Goal: Task Accomplishment & Management: Use online tool/utility

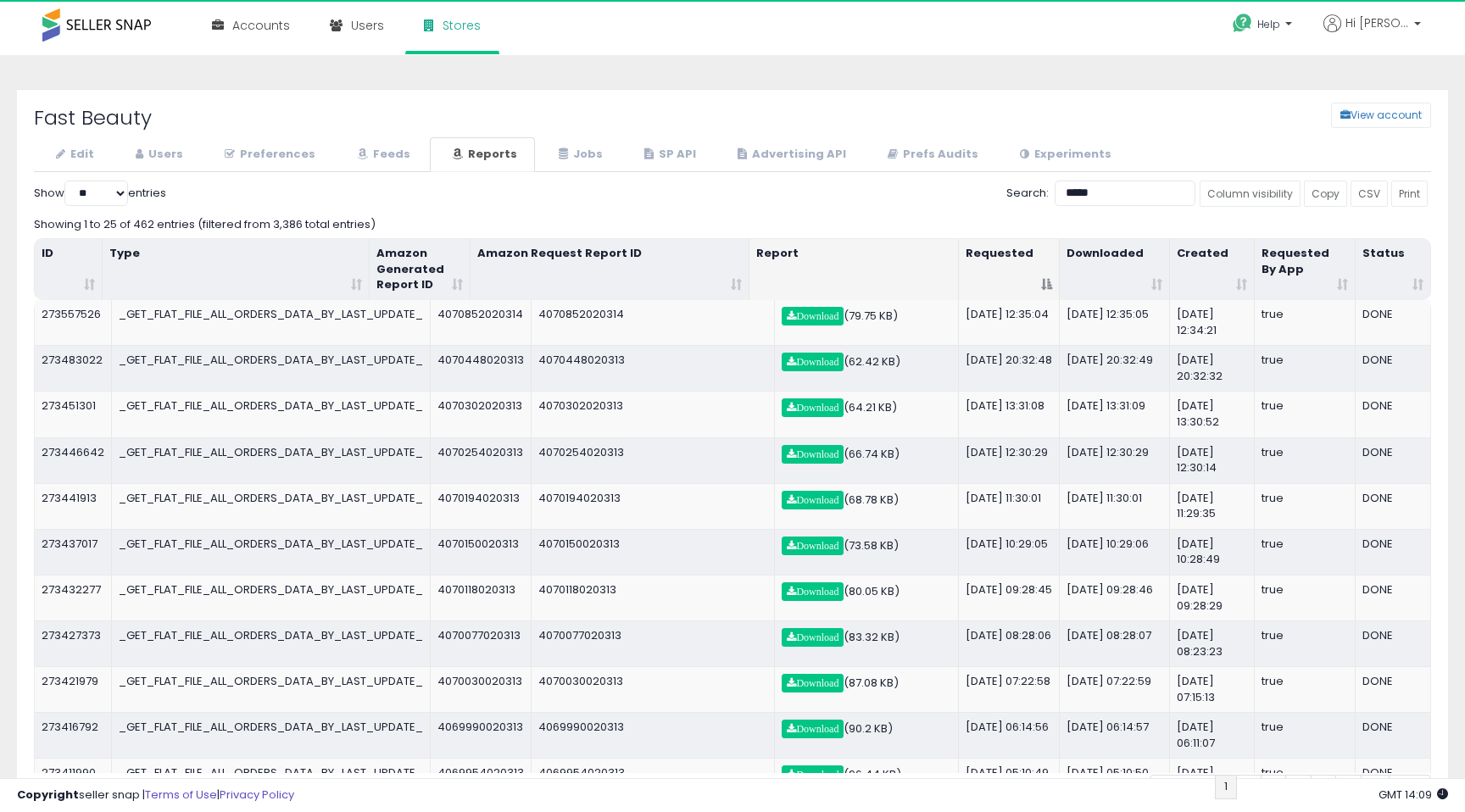
select select "**"
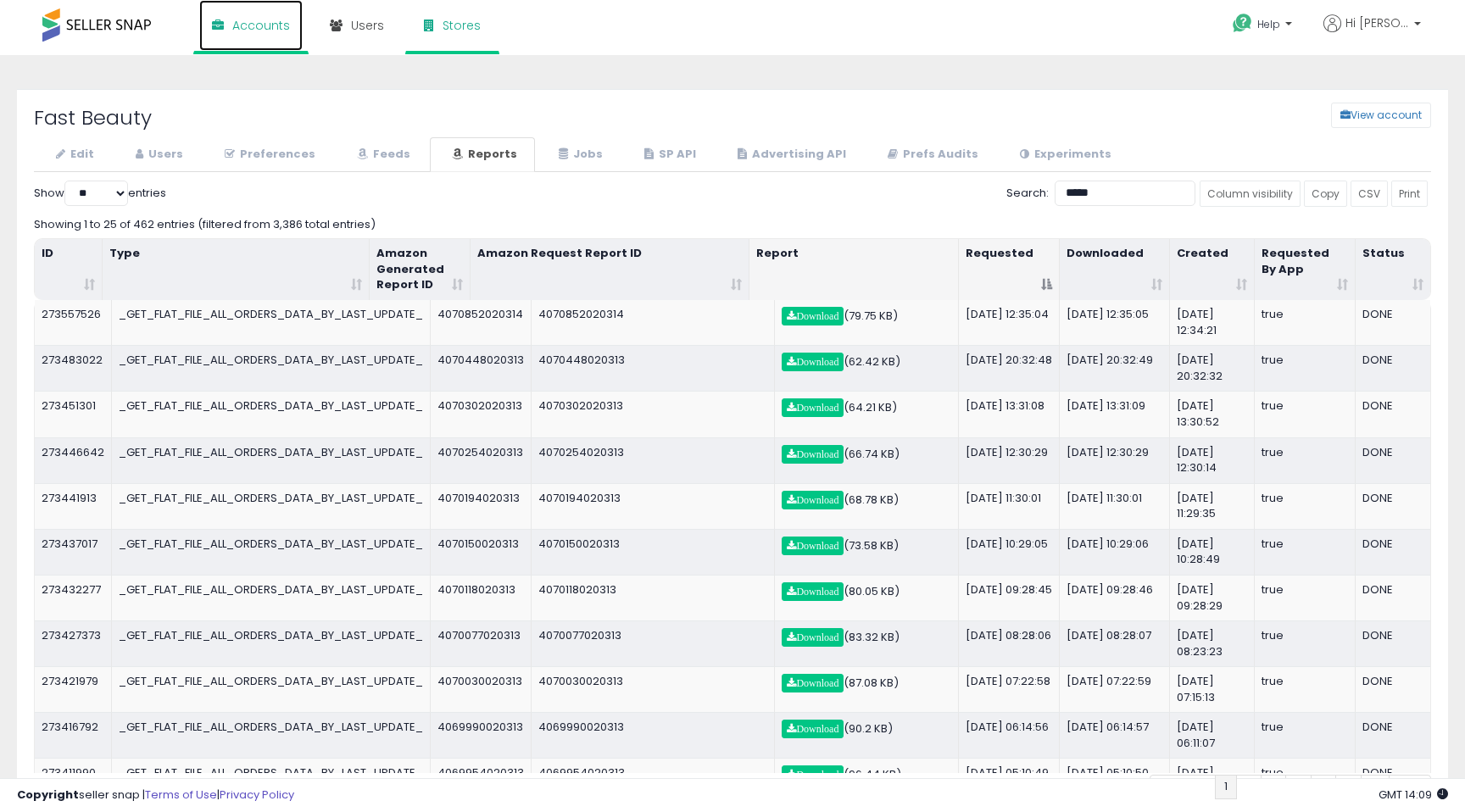
click at [226, 30] on link "Accounts" at bounding box center [251, 25] width 103 height 51
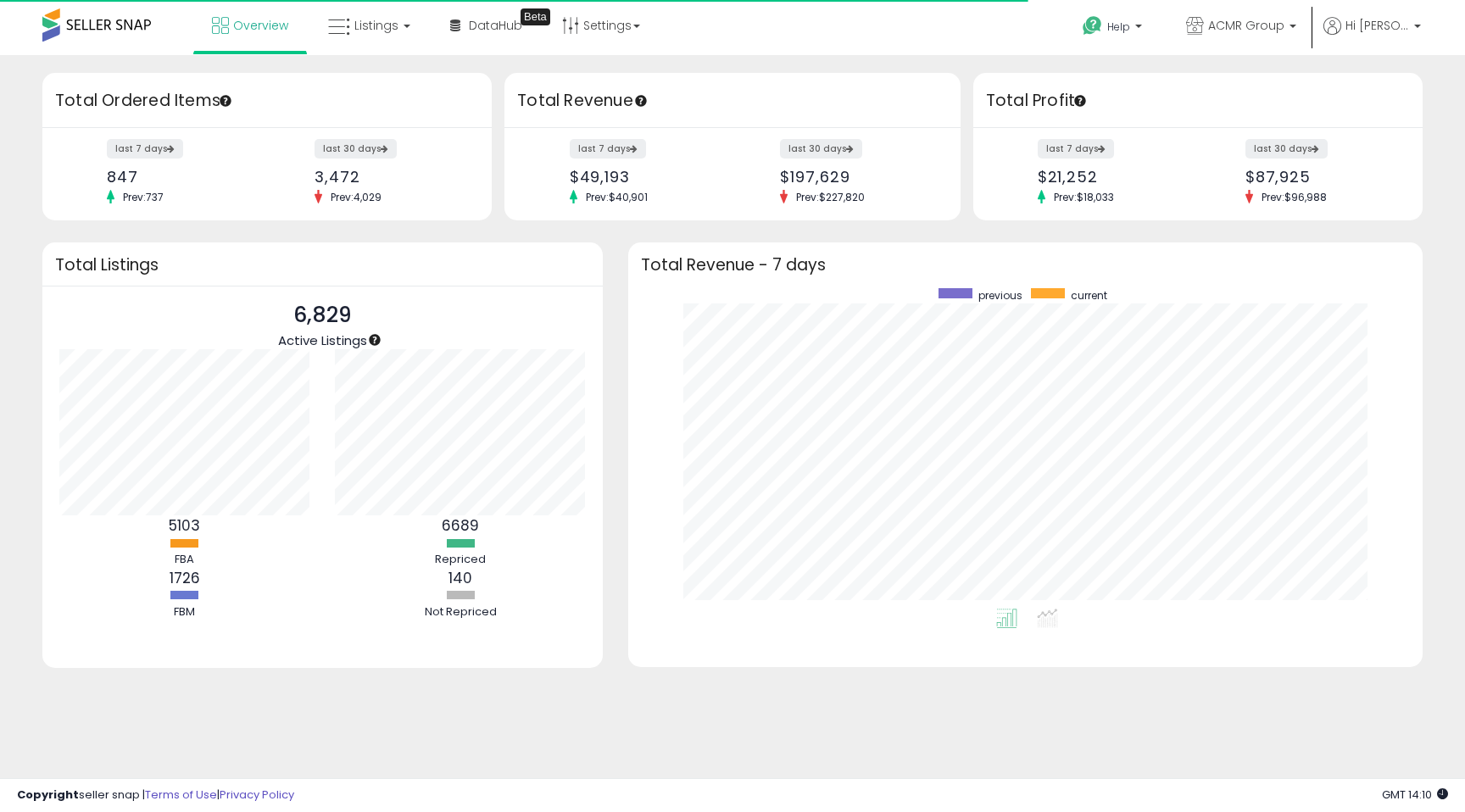
scroll to position [320, 761]
click at [339, 23] on icon at bounding box center [339, 27] width 22 height 22
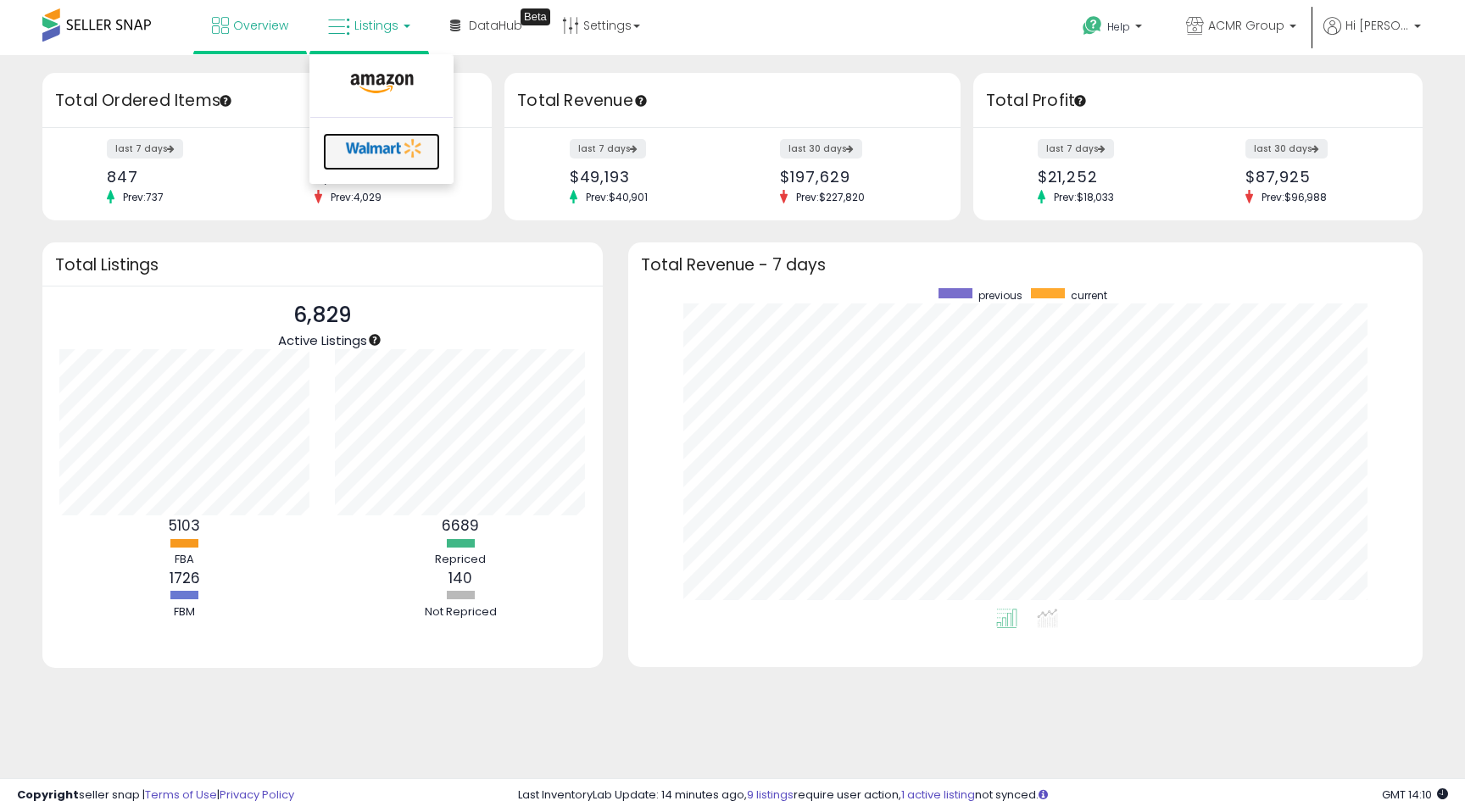
click at [372, 159] on icon at bounding box center [385, 148] width 89 height 25
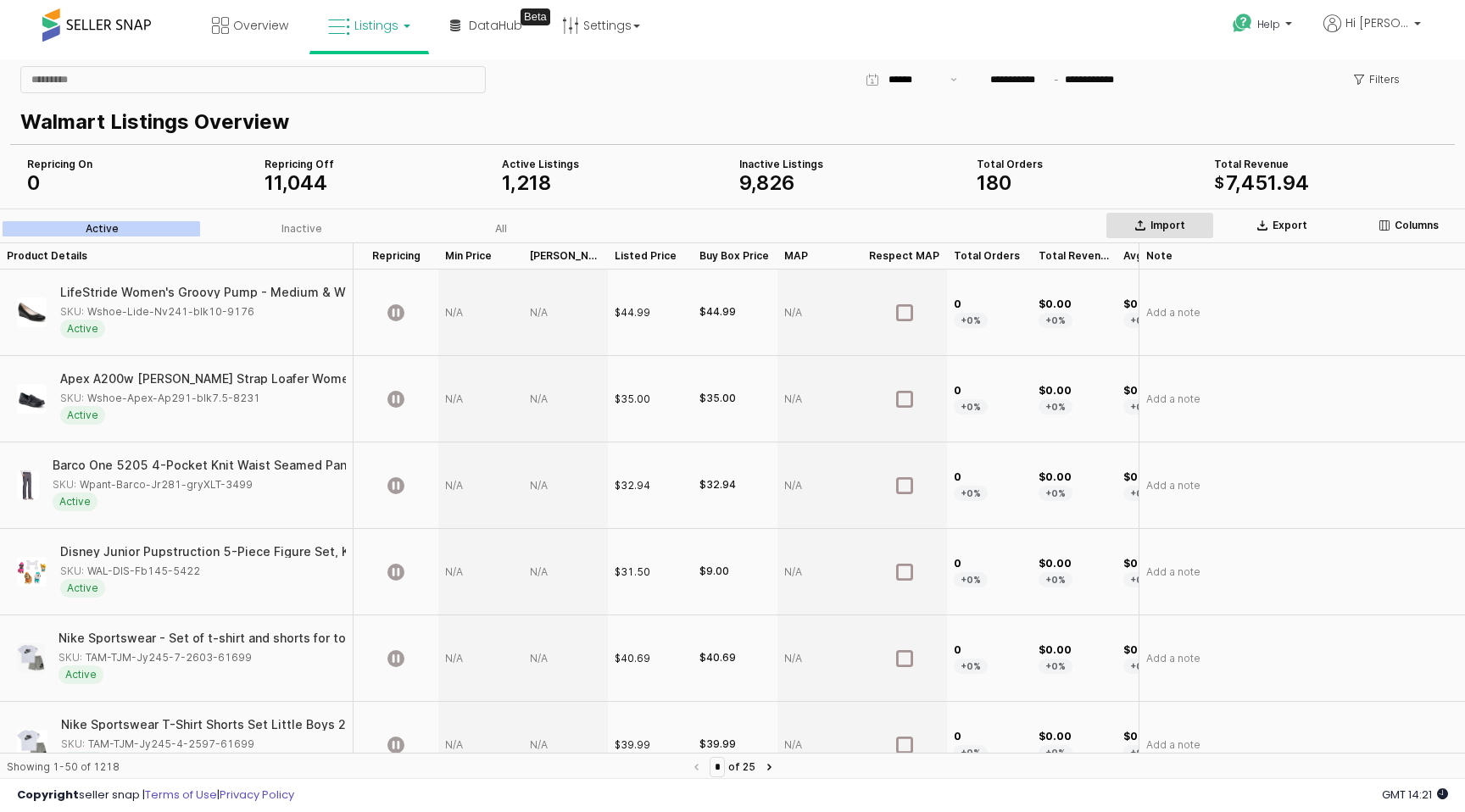
click at [1171, 232] on button "Import" at bounding box center [1161, 226] width 109 height 27
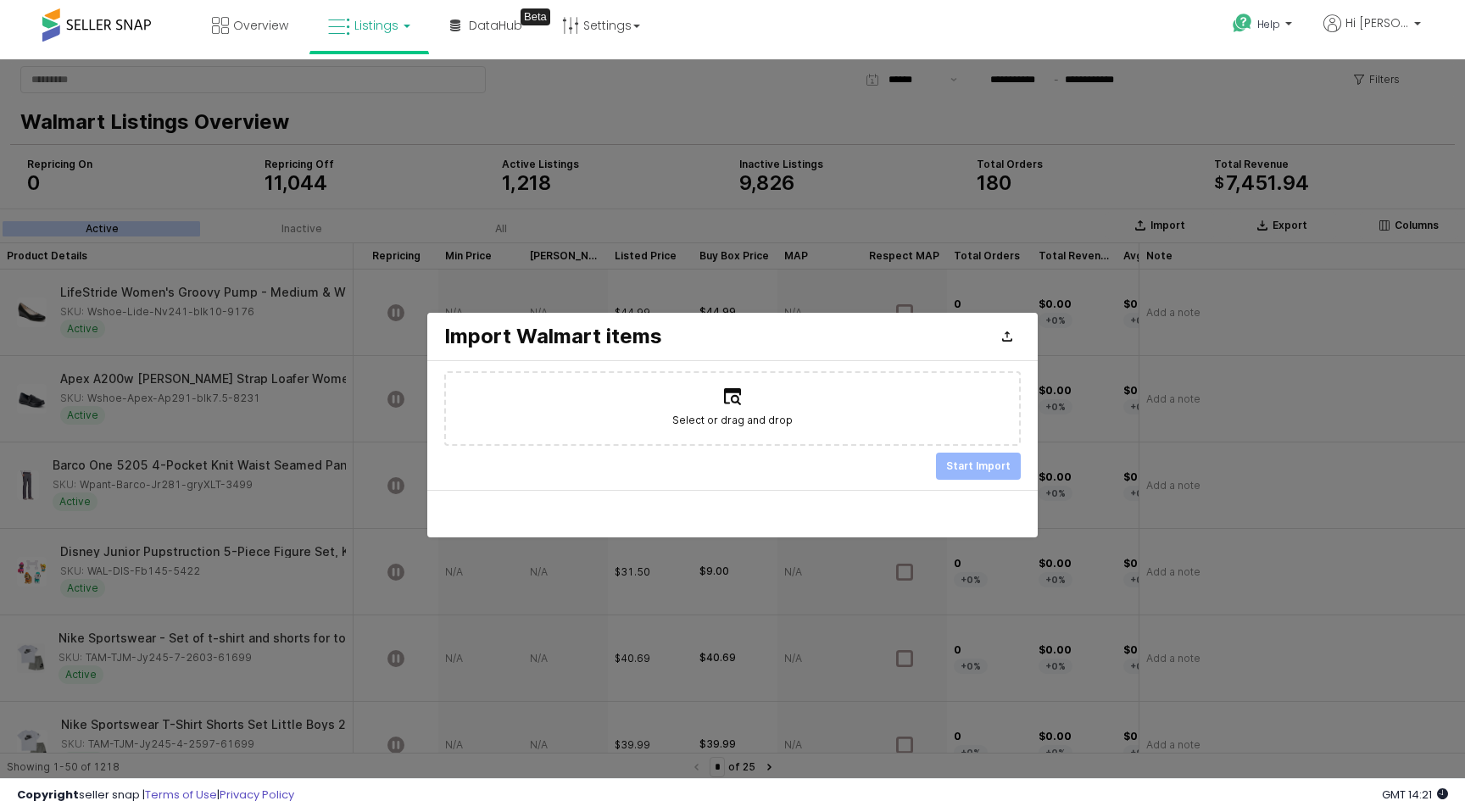
click at [755, 413] on span "Select or drag and drop" at bounding box center [732, 420] width 121 height 17
click at [733, 408] on input "Select or drag and drop" at bounding box center [732, 407] width 1 height 1
